Goal: Information Seeking & Learning: Find specific fact

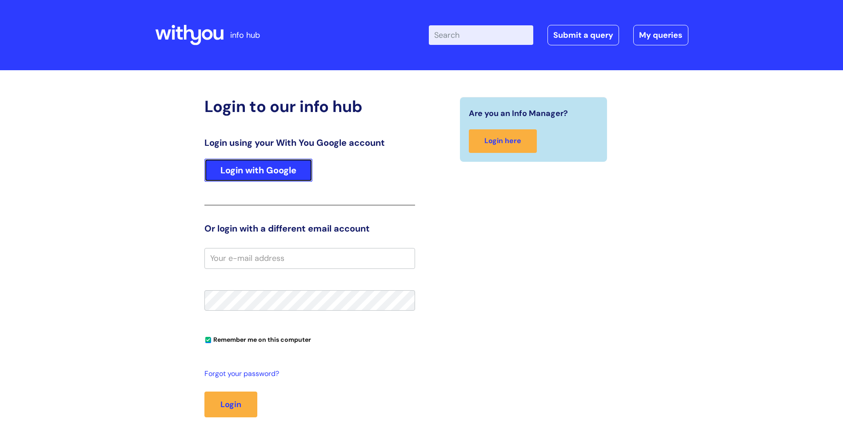
click at [245, 163] on link "Login with Google" at bounding box center [258, 170] width 108 height 23
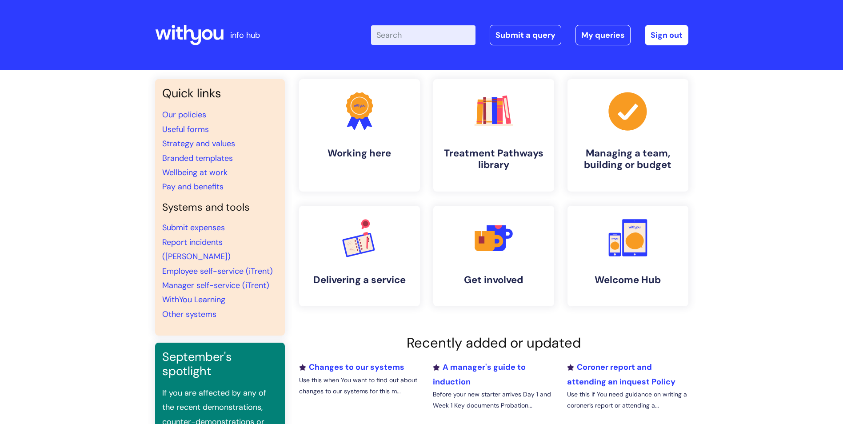
click at [425, 28] on input "Enter your search term here..." at bounding box center [423, 35] width 104 height 20
type input "basware"
click button "Search" at bounding box center [0, 0] width 0 height 0
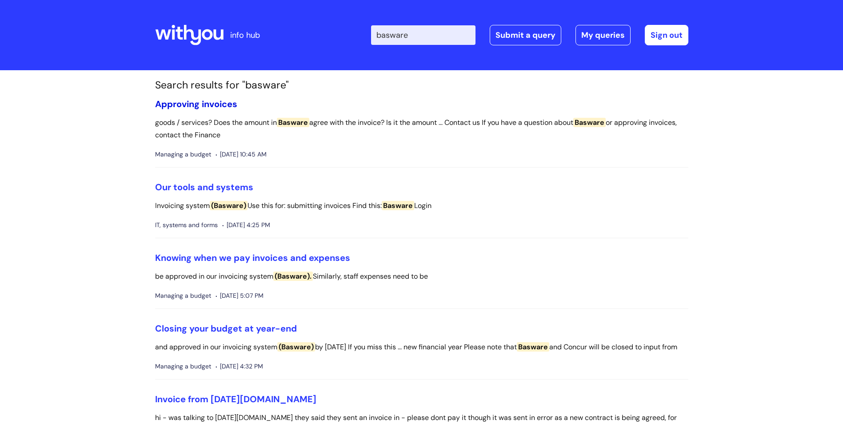
click at [212, 102] on link "Approving invoices" at bounding box center [196, 104] width 82 height 12
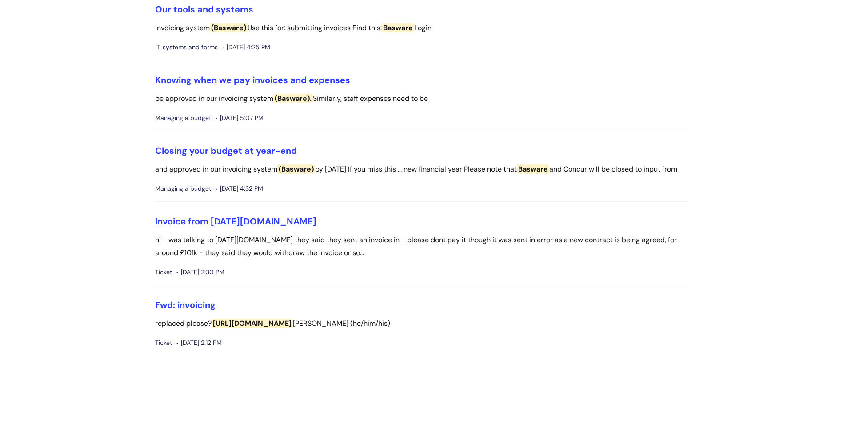
scroll to position [222, 0]
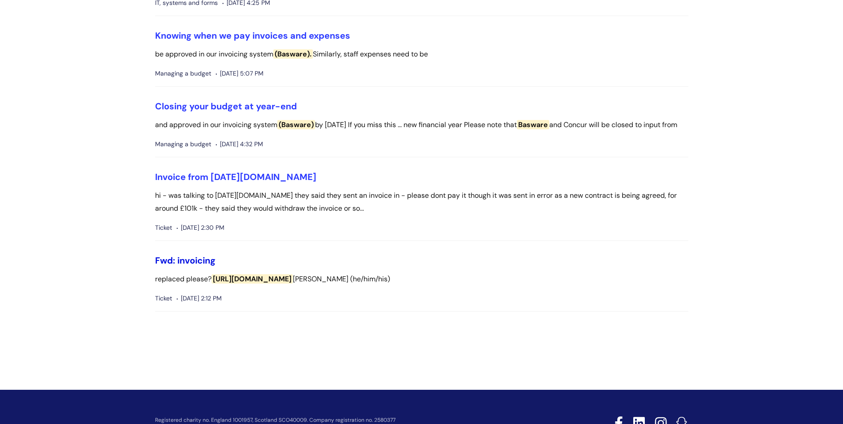
click at [202, 266] on link "Fwd: invoicing" at bounding box center [185, 260] width 60 height 12
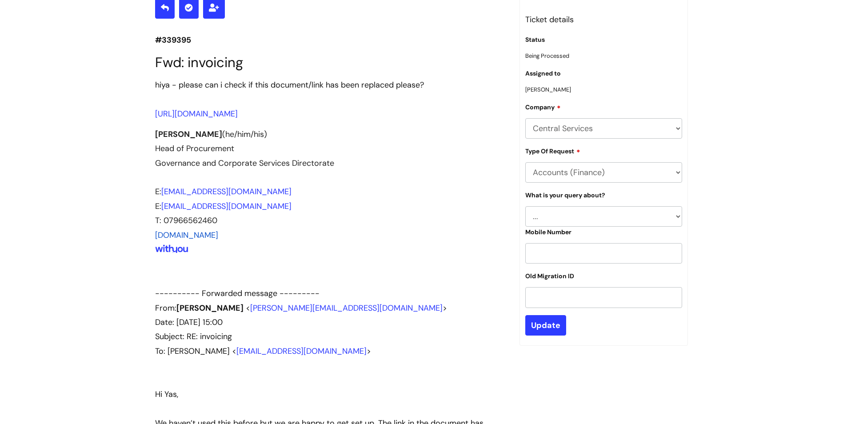
scroll to position [102, 0]
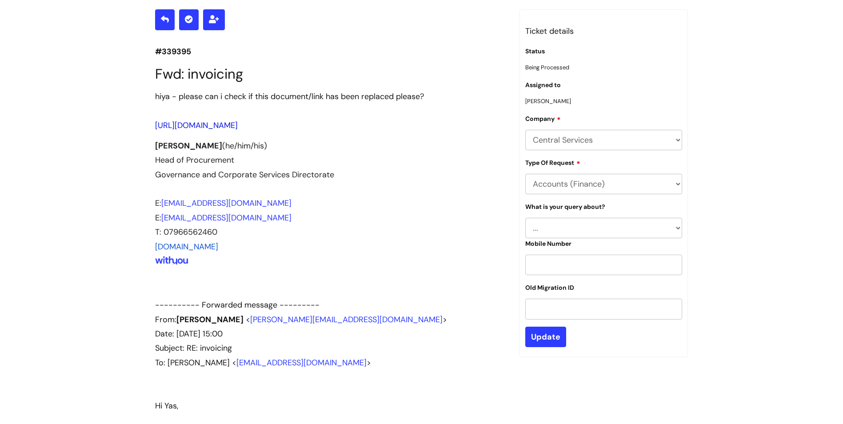
click at [220, 124] on link "[URL][DOMAIN_NAME]" at bounding box center [196, 125] width 83 height 11
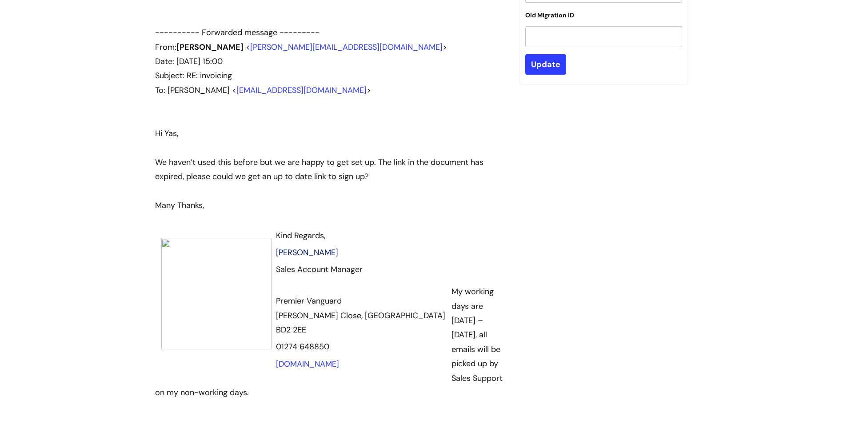
scroll to position [368, 0]
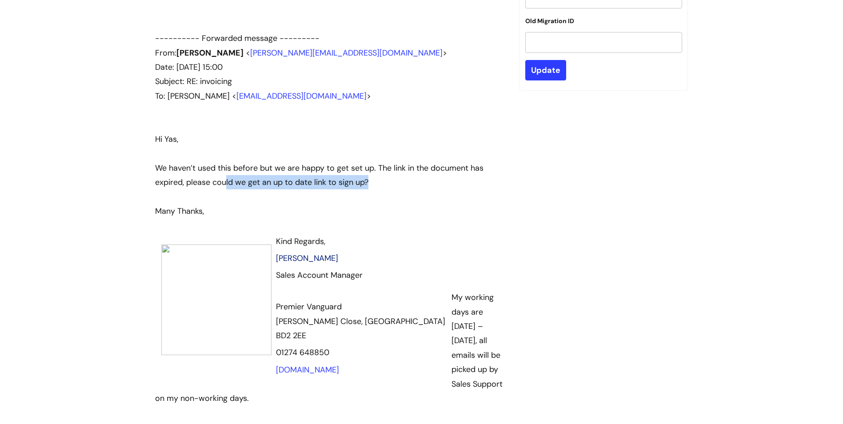
drag, startPoint x: 225, startPoint y: 185, endPoint x: 369, endPoint y: 183, distance: 143.9
click at [369, 183] on div "We haven’t used this before but we are happy to get set up. The link in the doc…" at bounding box center [330, 175] width 351 height 29
drag, startPoint x: 369, startPoint y: 183, endPoint x: 384, endPoint y: 200, distance: 22.3
click at [384, 200] on div at bounding box center [330, 196] width 351 height 14
drag, startPoint x: 281, startPoint y: 183, endPoint x: 358, endPoint y: 183, distance: 76.8
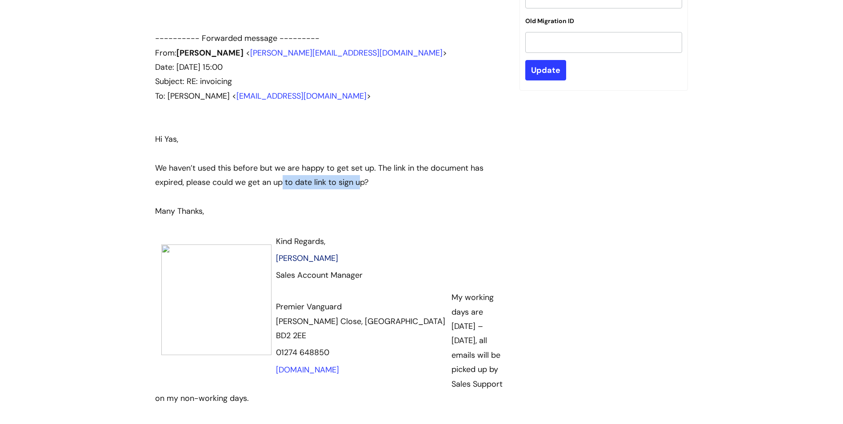
click at [358, 183] on span "We haven’t used this before but we are happy to get set up. The link in the doc…" at bounding box center [319, 175] width 328 height 25
drag, startPoint x: 358, startPoint y: 183, endPoint x: 361, endPoint y: 200, distance: 17.6
click at [361, 200] on div at bounding box center [330, 196] width 351 height 14
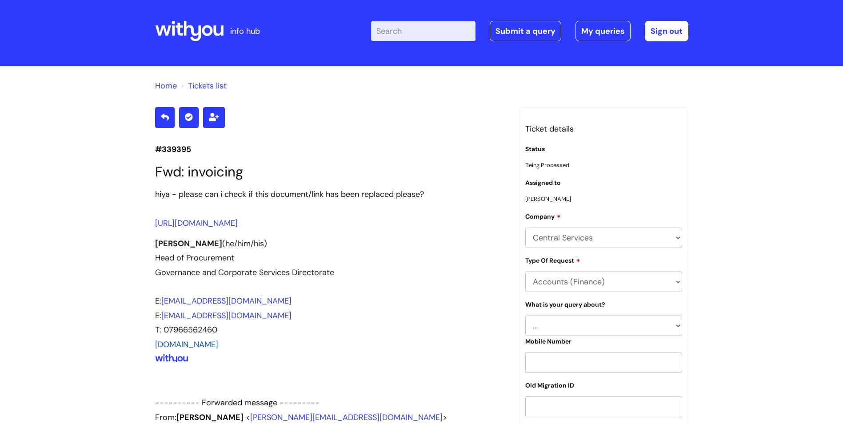
scroll to position [0, 0]
